Goal: Information Seeking & Learning: Learn about a topic

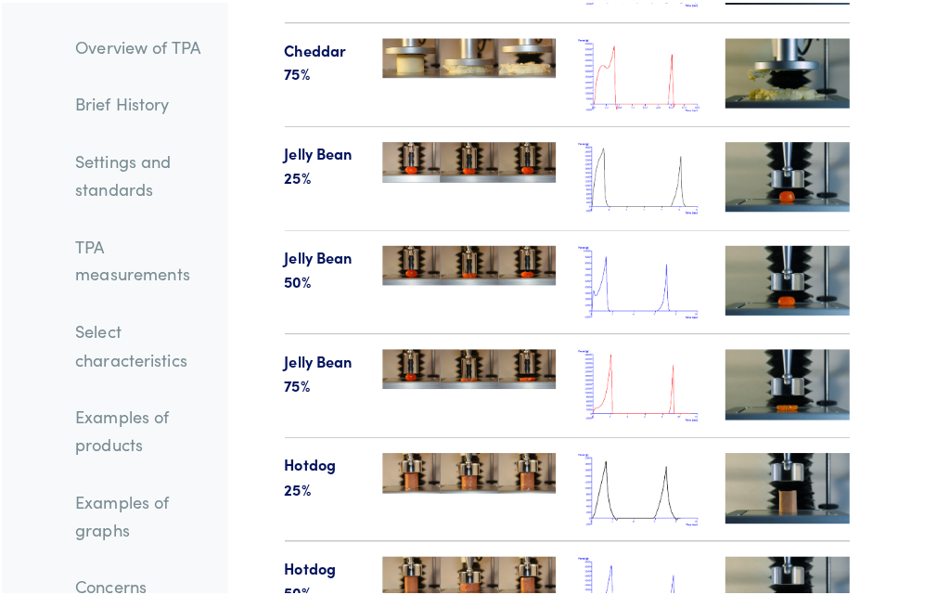
scroll to position [26067, 21]
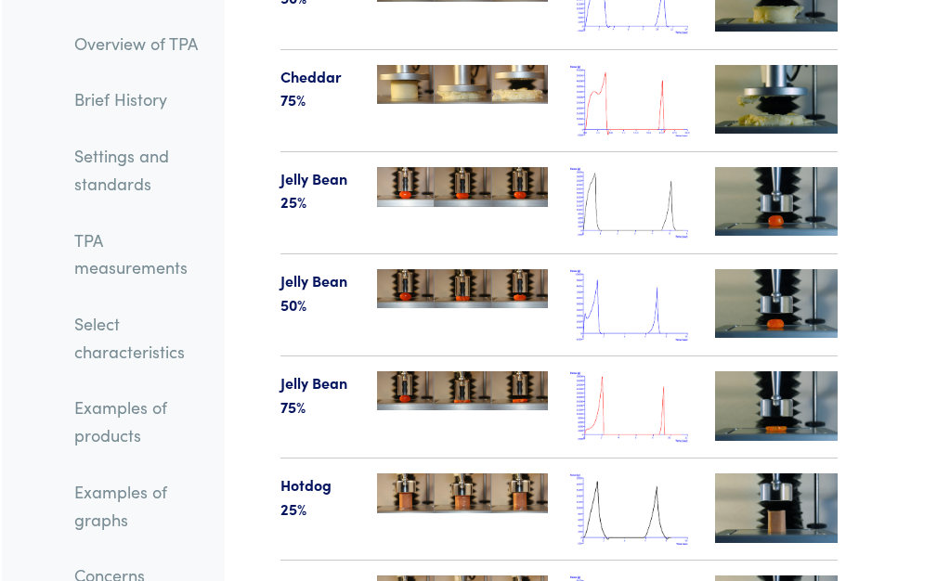
click at [783, 473] on img at bounding box center [776, 507] width 123 height 69
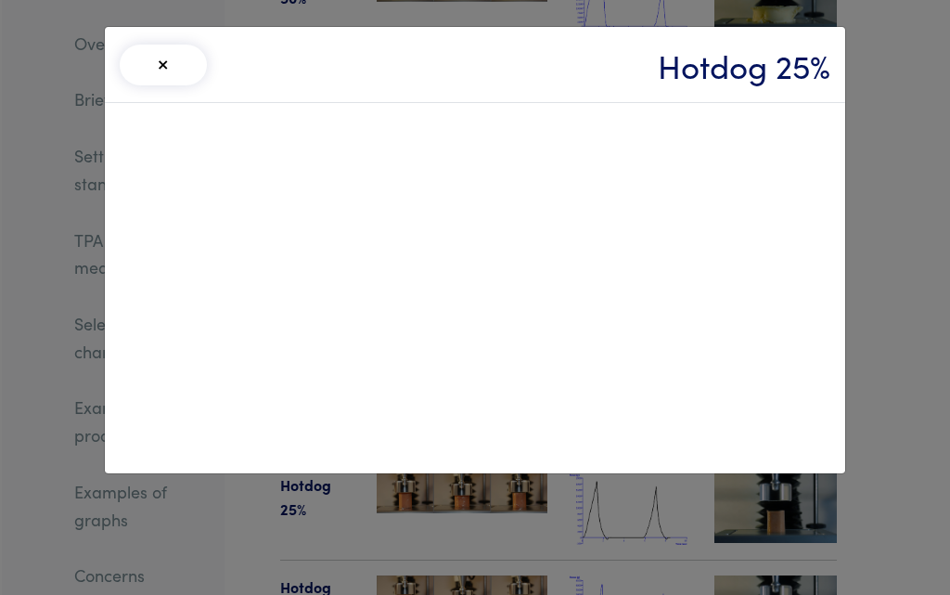
scroll to position [26067, 0]
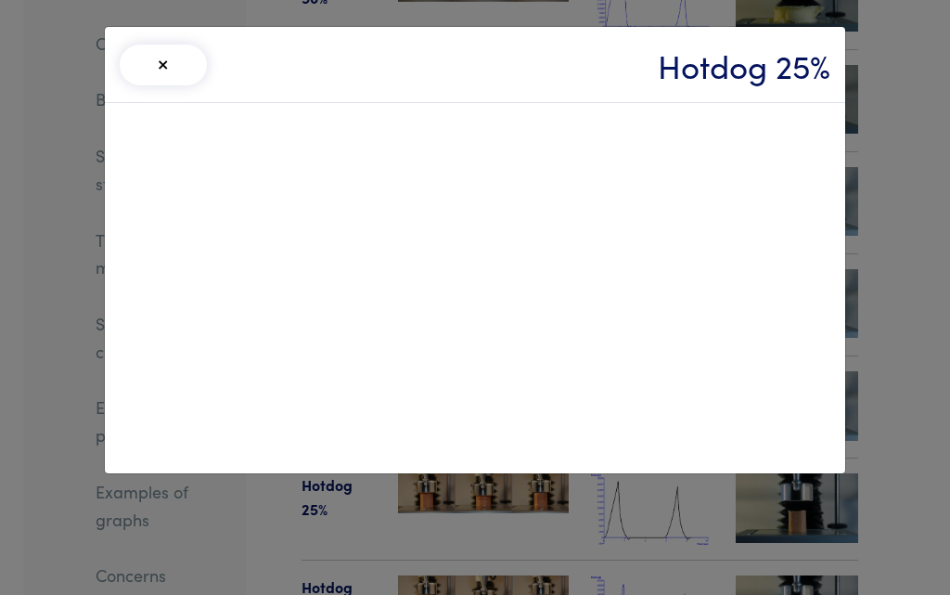
click at [915, 363] on div "× Hotdog 25%" at bounding box center [475, 297] width 950 height 595
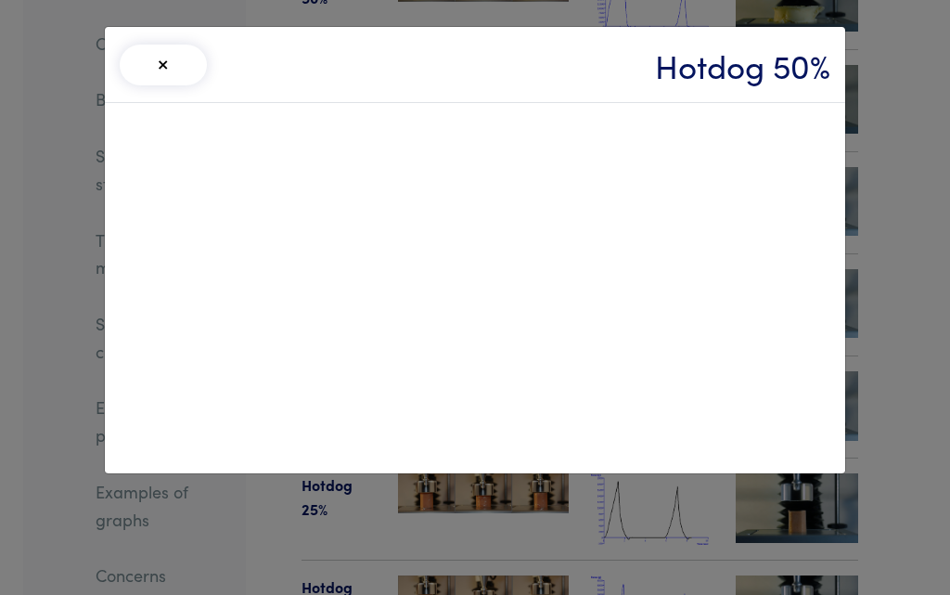
click at [926, 505] on div "× Hotdog 50%" at bounding box center [475, 297] width 950 height 595
